Goal: Task Accomplishment & Management: Use online tool/utility

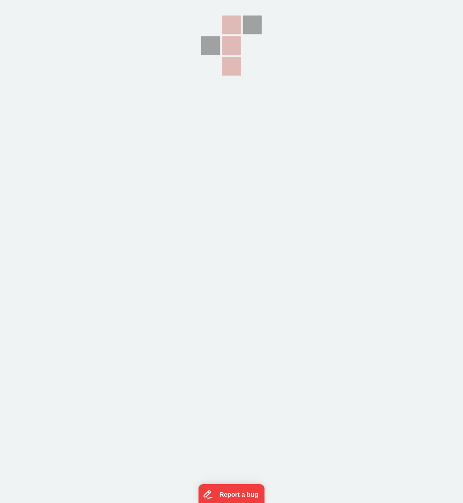
click at [142, 150] on section at bounding box center [231, 125] width 463 height 251
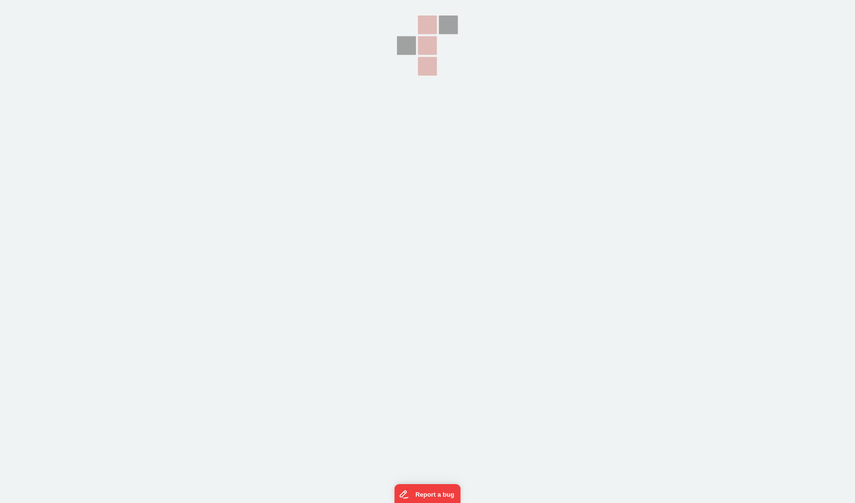
click at [325, 103] on section at bounding box center [427, 125] width 855 height 251
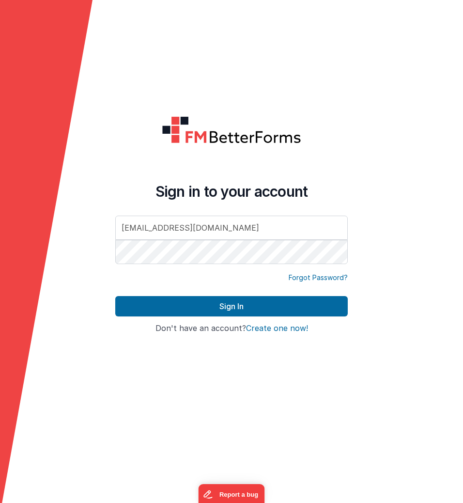
type input "[EMAIL_ADDRESS][DOMAIN_NAME]"
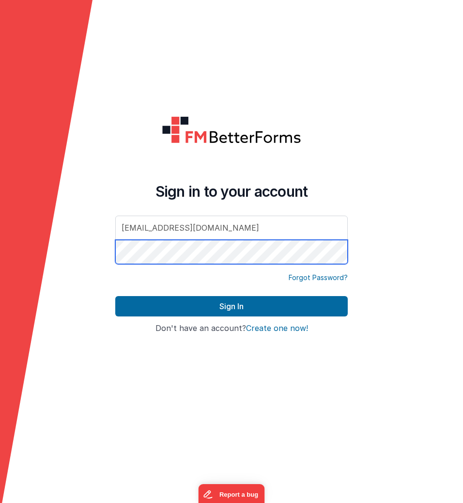
click at [115, 296] on button "Sign In" at bounding box center [231, 306] width 232 height 20
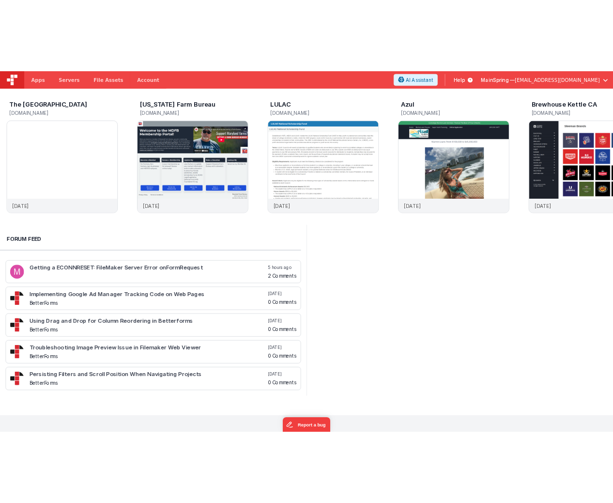
scroll to position [0, 728]
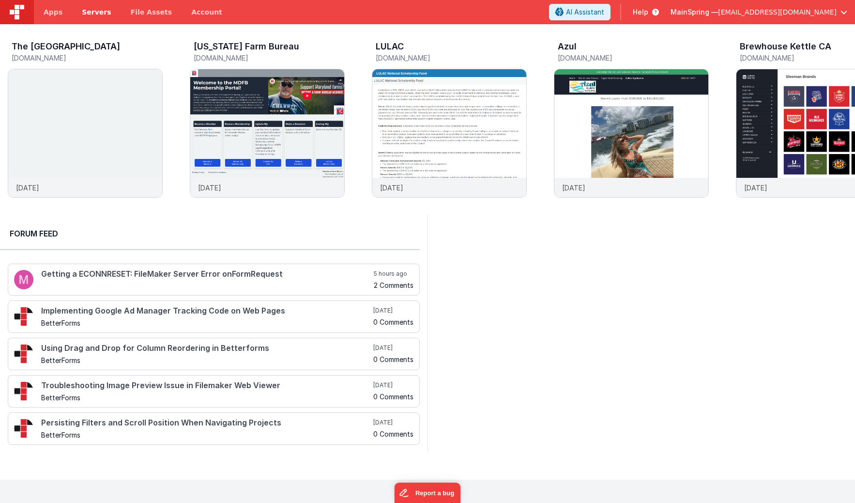
drag, startPoint x: 58, startPoint y: 15, endPoint x: 78, endPoint y: 23, distance: 21.9
click at [58, 15] on span "Apps" at bounding box center [53, 12] width 19 height 10
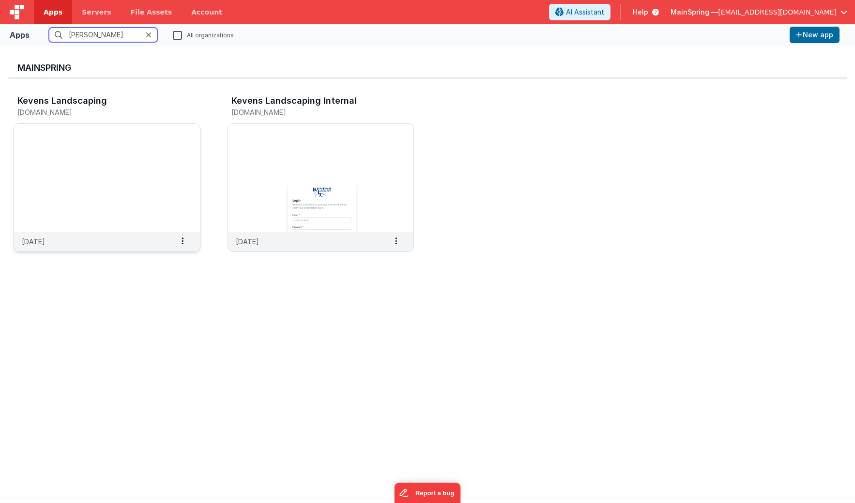
type input "[PERSON_NAME]"
click at [112, 173] on img at bounding box center [107, 177] width 186 height 108
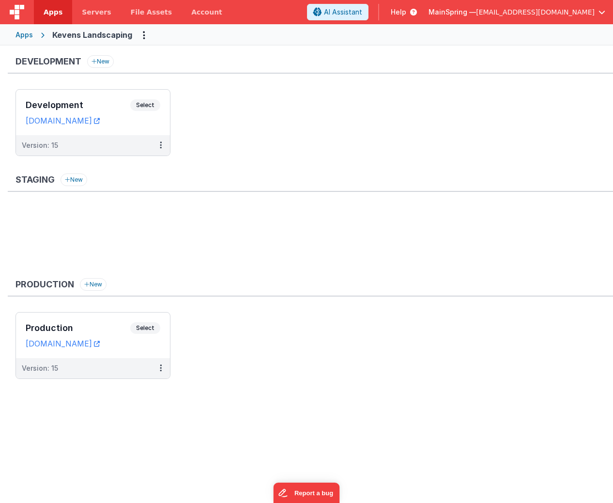
click at [462, 134] on ul "Development Select URLs [DOMAIN_NAME] Version: 15" at bounding box center [314, 127] width 598 height 77
